Goal: Transaction & Acquisition: Purchase product/service

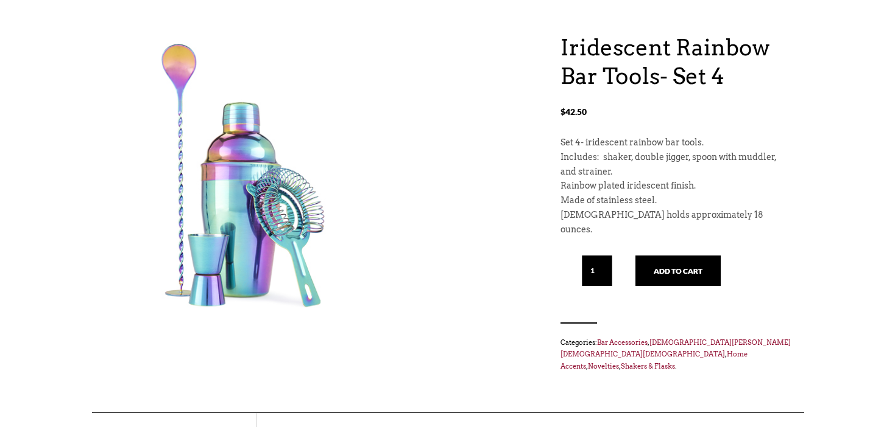
scroll to position [114, 0]
